Goal: Task Accomplishment & Management: Complete application form

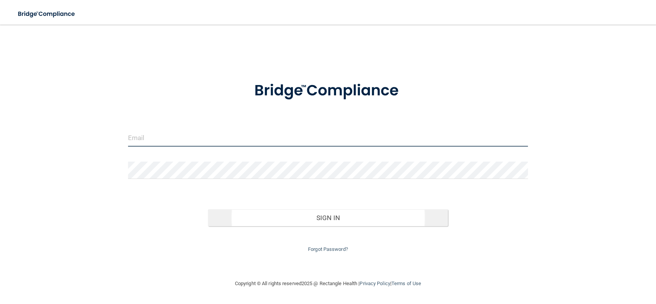
type input "[PERSON_NAME][EMAIL_ADDRESS][DOMAIN_NAME]"
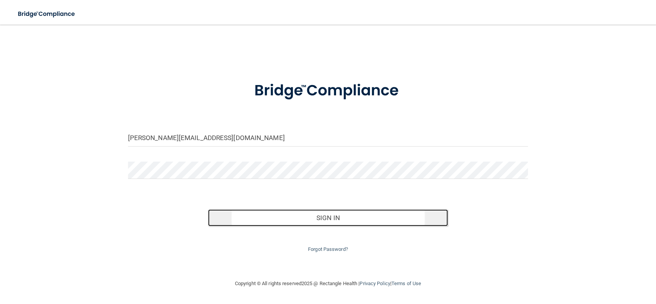
click at [340, 222] on button "Sign In" at bounding box center [328, 217] width 240 height 17
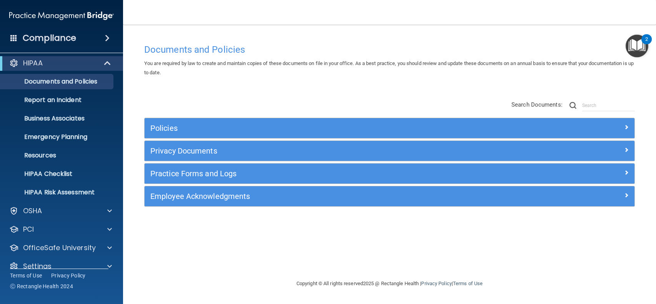
scroll to position [15, 0]
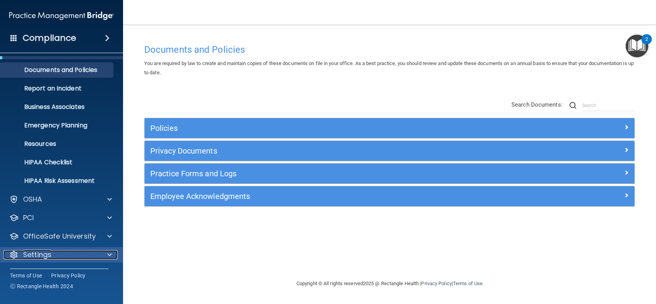
click at [115, 255] on div at bounding box center [108, 254] width 19 height 9
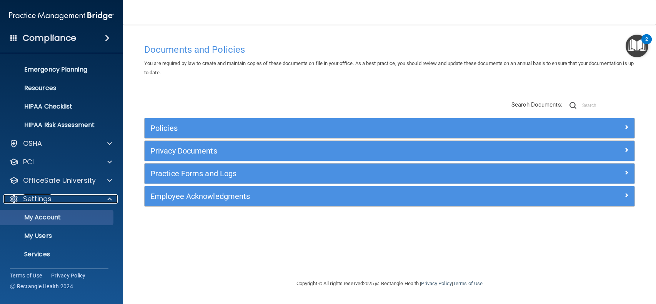
scroll to position [89, 0]
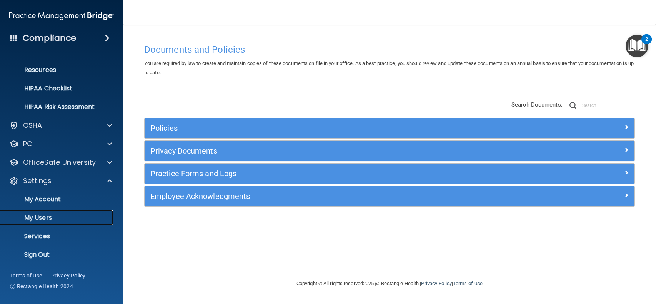
click at [55, 220] on p "My Users" at bounding box center [57, 218] width 105 height 8
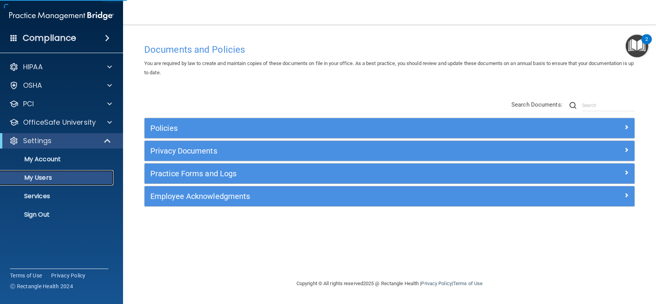
select select "20"
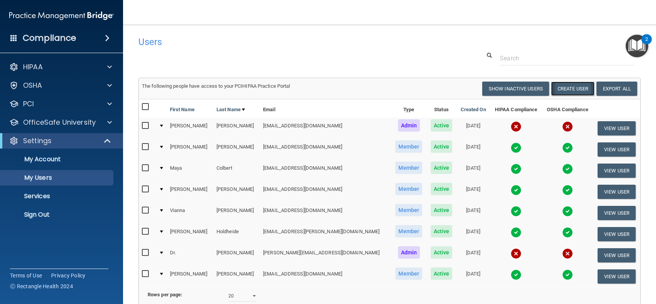
click at [569, 88] on button "Create User" at bounding box center [572, 89] width 43 height 14
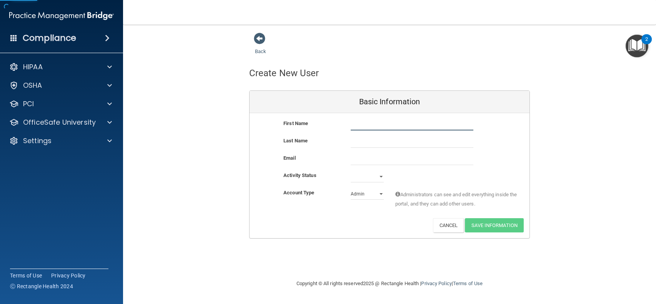
click at [369, 124] on input "text" at bounding box center [412, 125] width 123 height 12
type input "[PERSON_NAME]"
type input "[GEOGRAPHIC_DATA]"
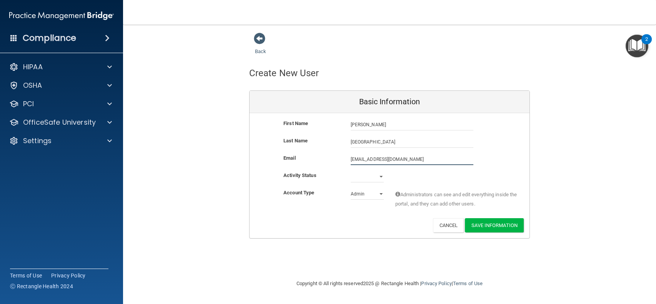
type input "[EMAIL_ADDRESS][DOMAIN_NAME]"
click at [379, 176] on select "Active Inactive" at bounding box center [367, 177] width 33 height 12
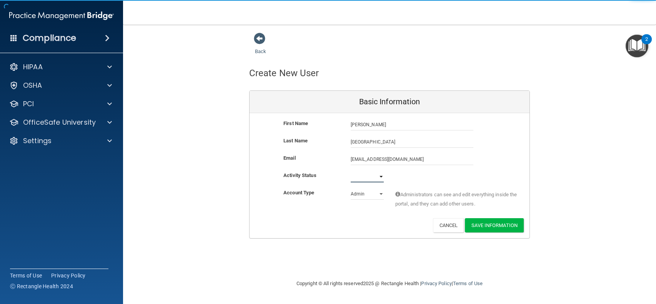
select select "active"
click at [351, 171] on select "Active Inactive" at bounding box center [367, 177] width 33 height 12
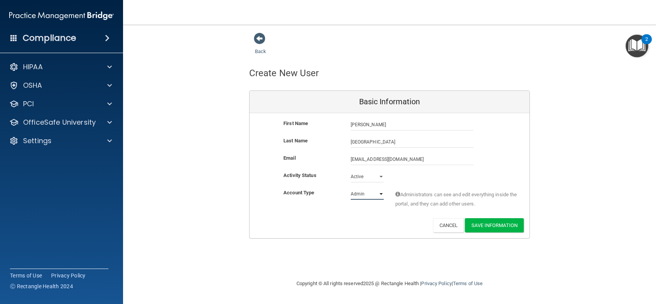
click at [380, 195] on select "Admin Member" at bounding box center [367, 194] width 33 height 12
select select "practice_member"
click at [351, 188] on select "Admin Member" at bounding box center [367, 194] width 33 height 12
click at [499, 228] on button "Save Information" at bounding box center [494, 225] width 59 height 14
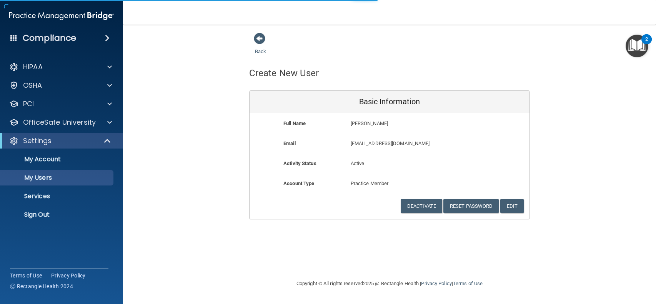
select select "20"
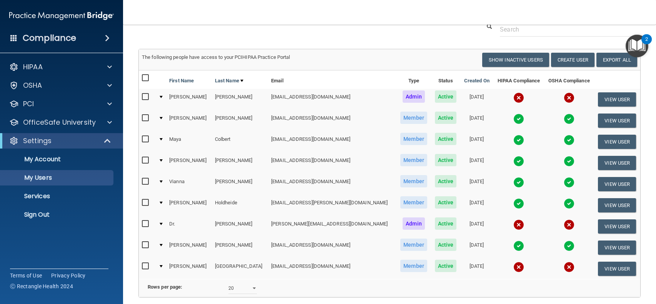
scroll to position [25, 0]
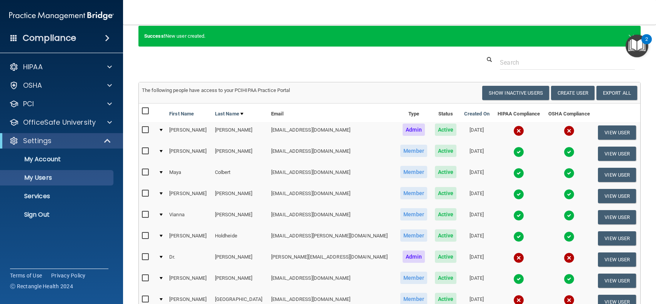
click at [398, 24] on nav "Toggle navigation [PERSON_NAME] [PERSON_NAME][EMAIL_ADDRESS][DOMAIN_NAME] Manag…" at bounding box center [389, 12] width 533 height 25
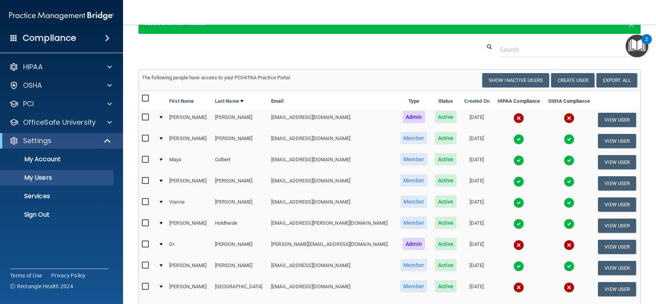
scroll to position [38, 0]
